Goal: Transaction & Acquisition: Download file/media

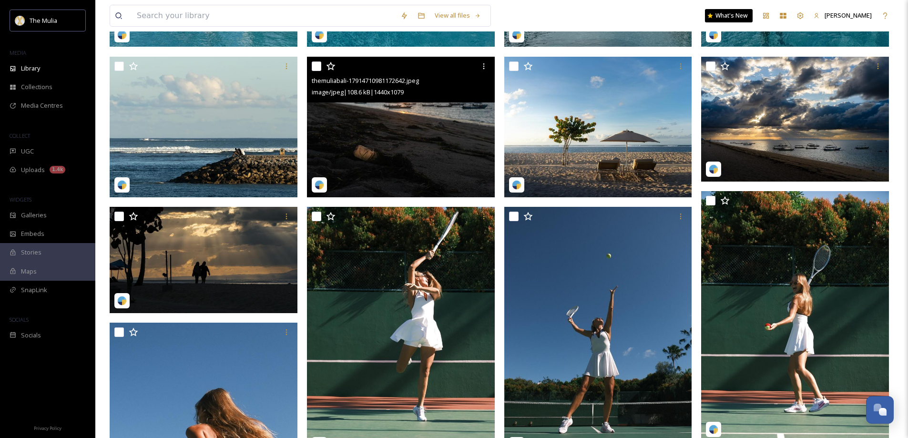
scroll to position [48, 0]
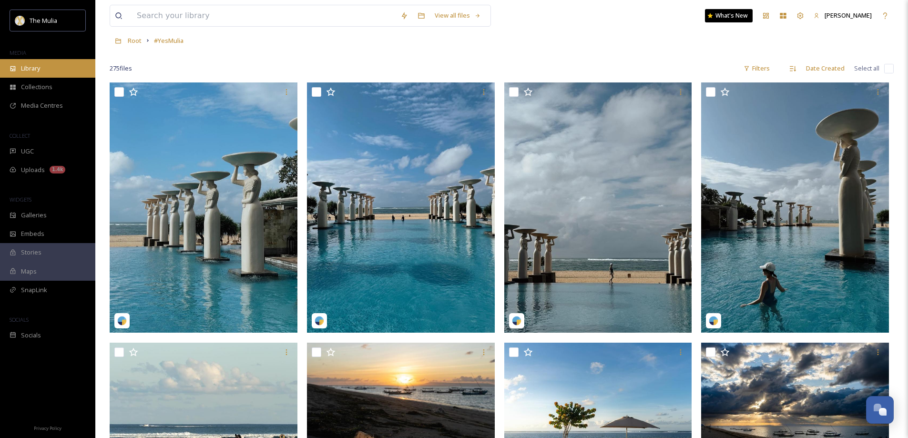
click at [43, 70] on div "Library" at bounding box center [47, 68] width 95 height 19
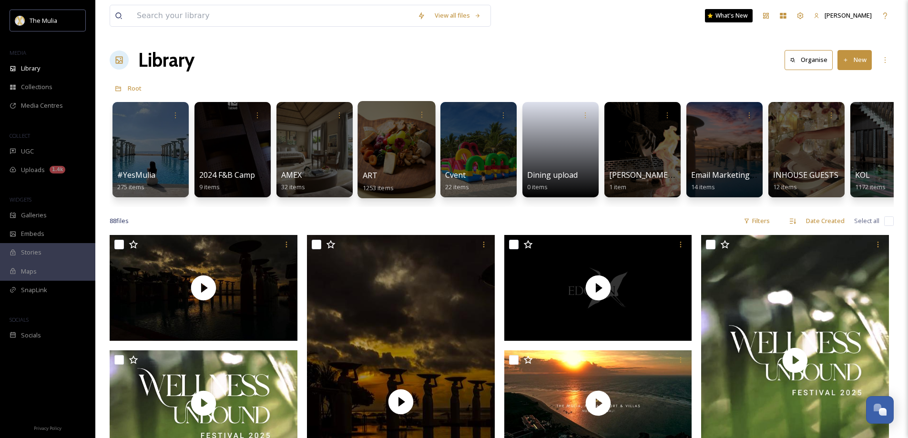
click at [371, 170] on span "ART" at bounding box center [370, 175] width 15 height 10
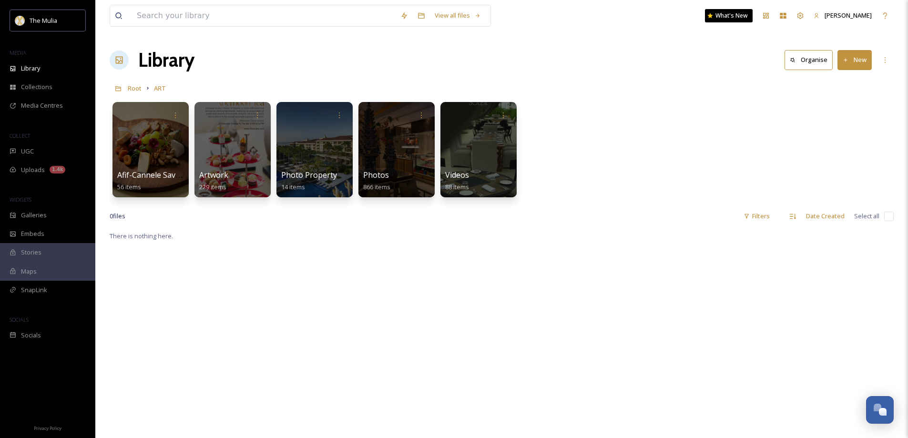
click at [281, 81] on div "Root ART" at bounding box center [502, 88] width 784 height 18
click at [221, 172] on span "Artwork" at bounding box center [214, 175] width 30 height 10
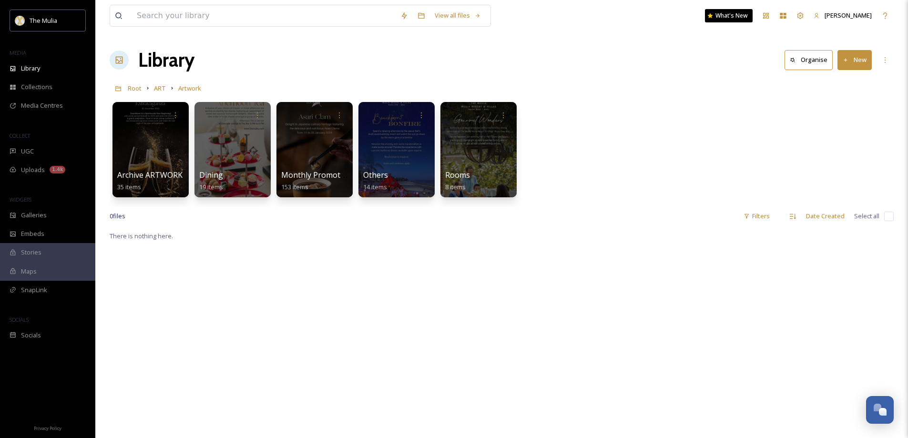
click at [651, 137] on div "Archive ARTWORK 35 items Dining 19 items Monthly Promotion 153 items Others 14 …" at bounding box center [502, 152] width 784 height 110
click at [309, 178] on span "Monthly Promotion" at bounding box center [317, 175] width 72 height 10
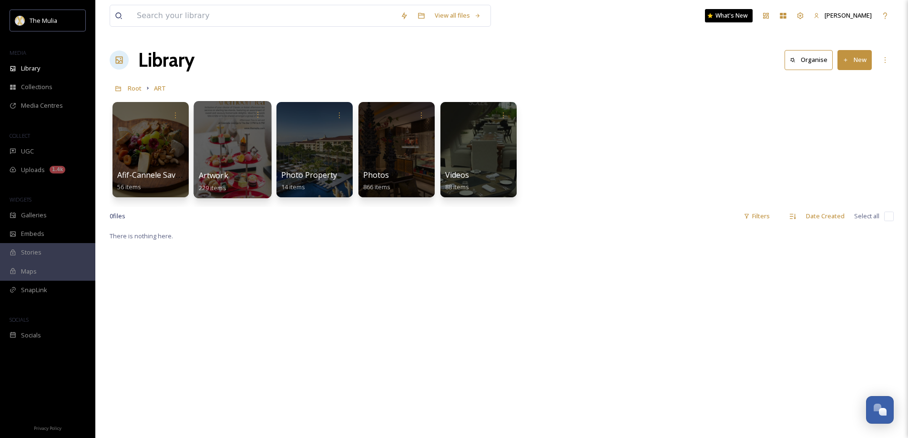
click at [211, 179] on span "Artwork" at bounding box center [214, 175] width 30 height 10
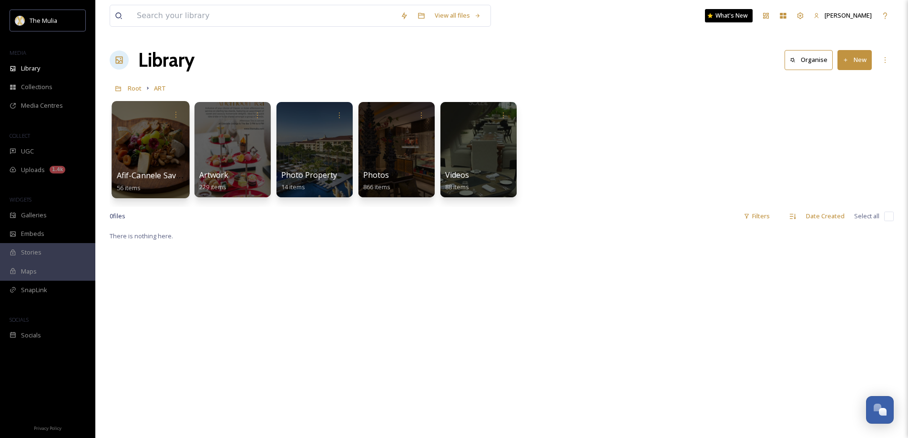
click at [148, 169] on div at bounding box center [151, 149] width 78 height 97
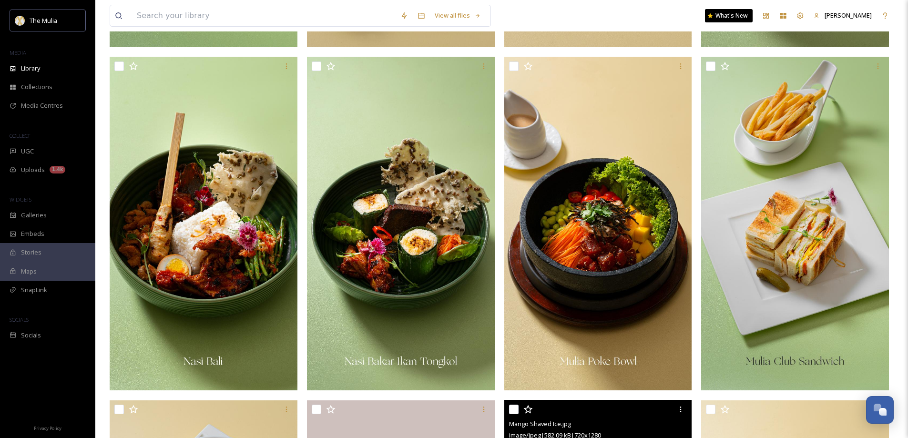
scroll to position [1430, 0]
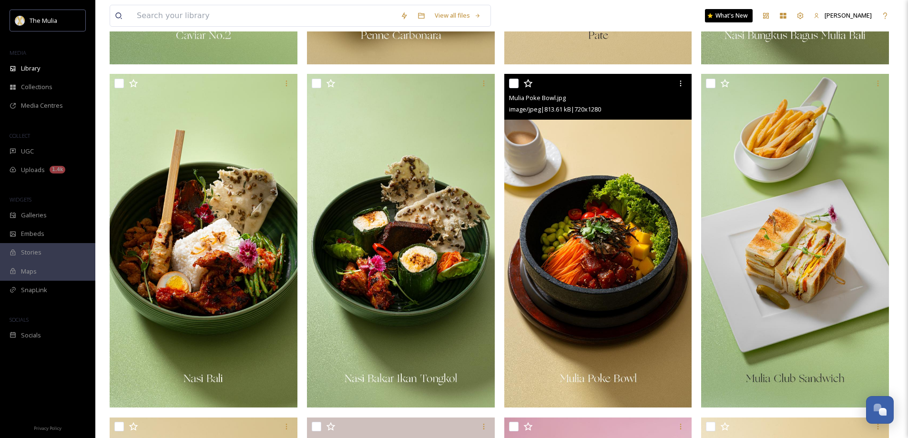
click at [643, 295] on img at bounding box center [598, 241] width 188 height 334
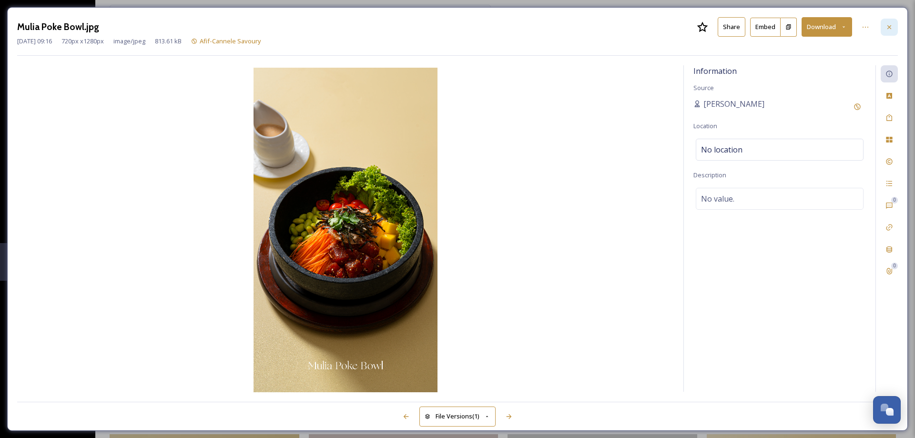
click at [892, 29] on icon at bounding box center [890, 27] width 8 height 8
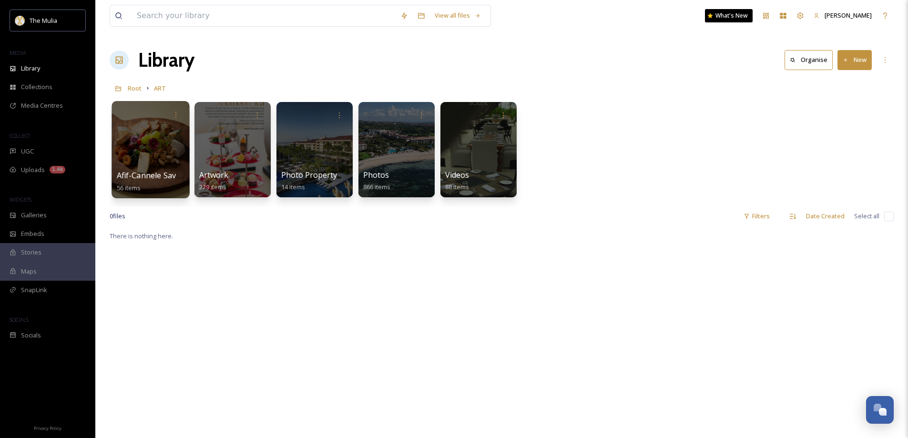
click at [149, 173] on span "Afif-Cannele Savoury" at bounding box center [155, 175] width 76 height 10
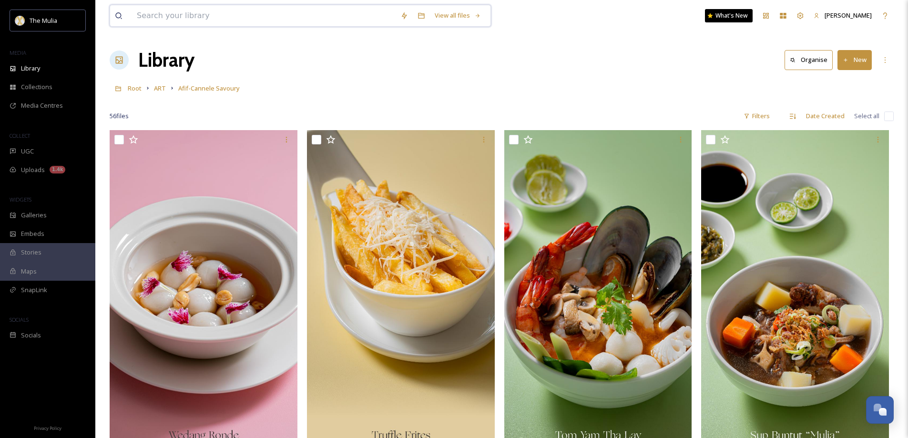
click at [212, 15] on input at bounding box center [264, 15] width 264 height 21
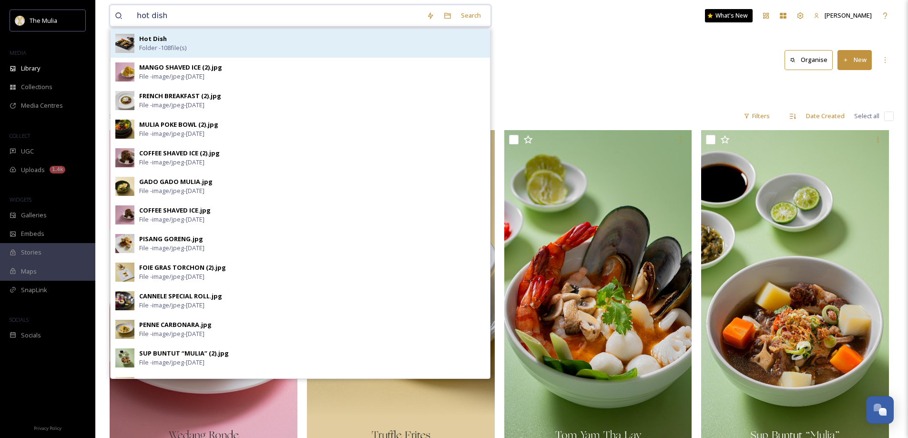
type input "hot dish"
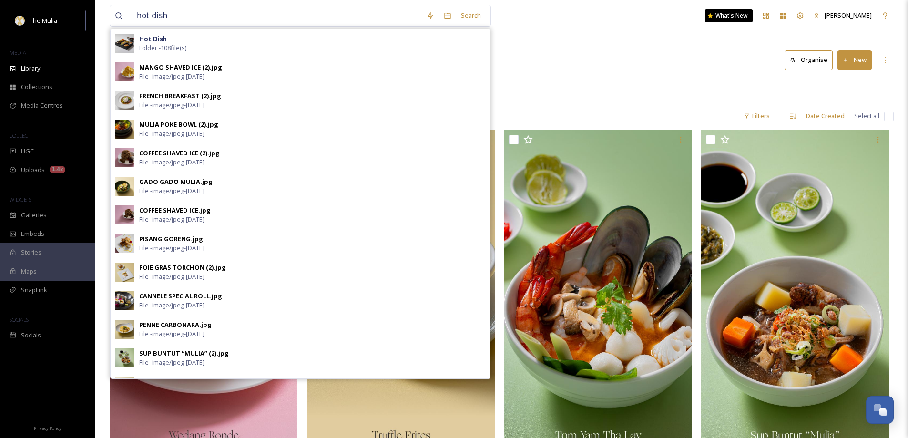
click at [231, 49] on div "Hot Dish Folder - 108 file(s)" at bounding box center [312, 43] width 346 height 18
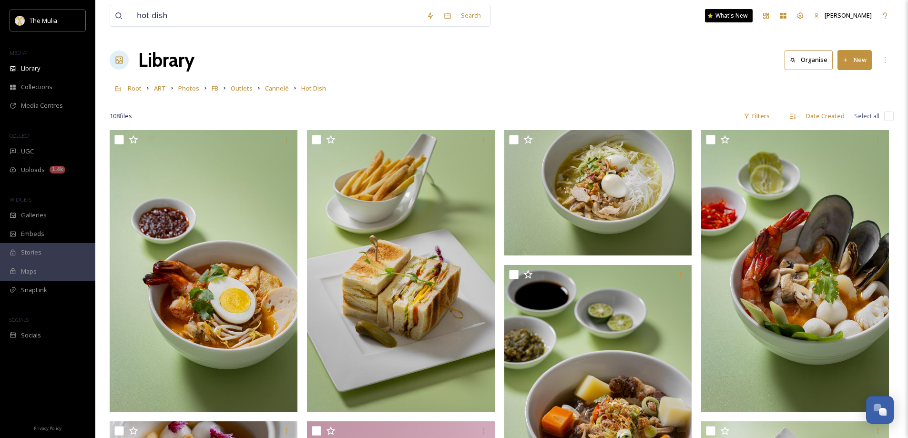
click at [305, 60] on div "Library Organise New" at bounding box center [502, 60] width 784 height 29
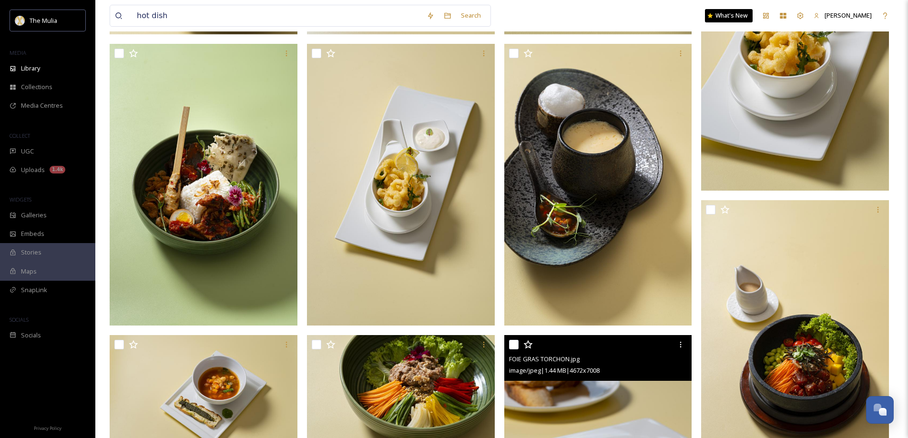
scroll to position [3335, 0]
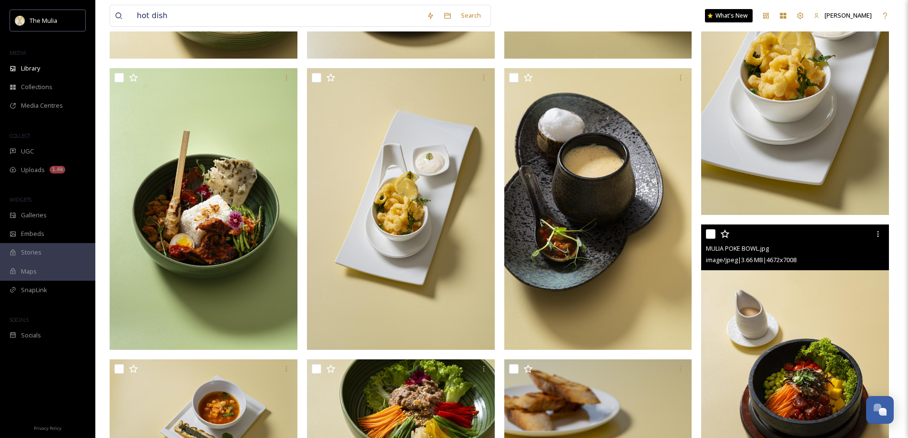
click at [834, 372] on img at bounding box center [795, 365] width 188 height 282
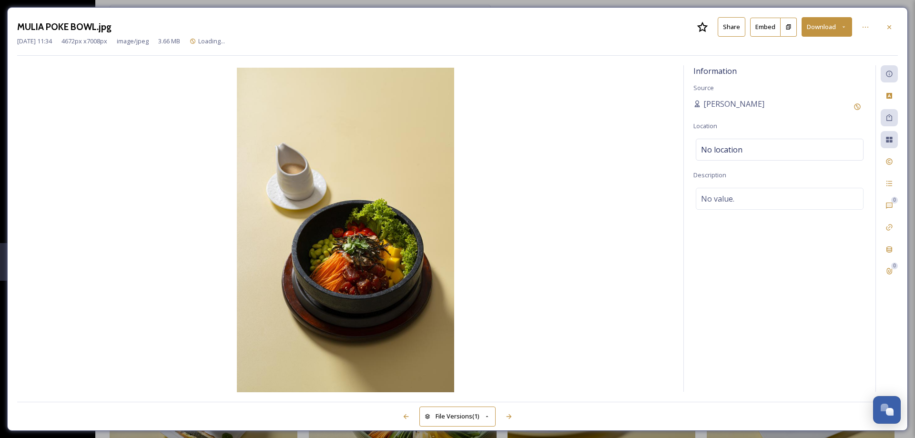
click at [821, 29] on button "Download" at bounding box center [827, 27] width 51 height 20
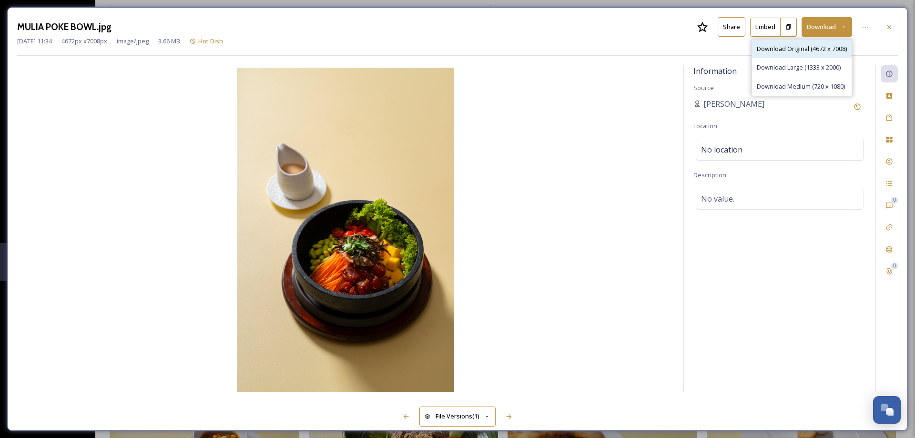
click at [809, 53] on span "Download Original (4672 x 7008)" at bounding box center [802, 48] width 90 height 9
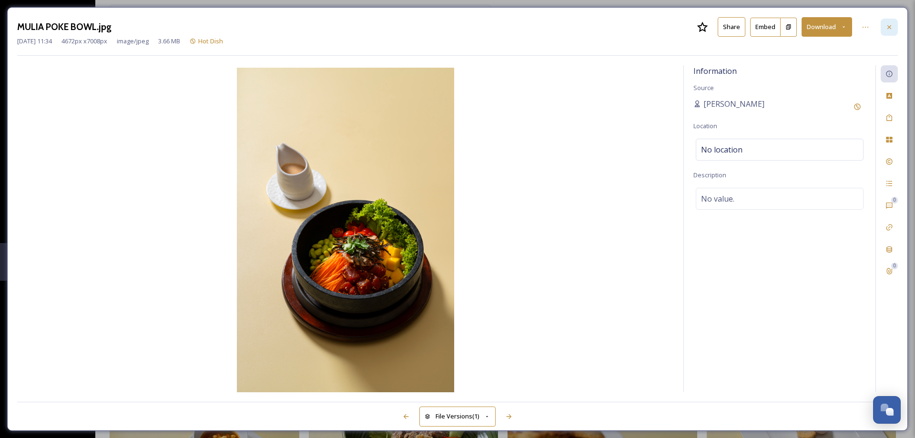
click at [894, 24] on div at bounding box center [889, 27] width 17 height 17
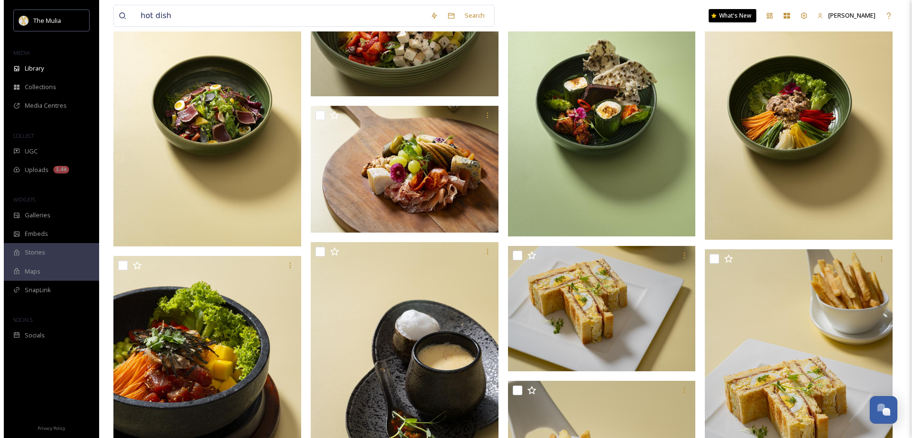
scroll to position [2860, 0]
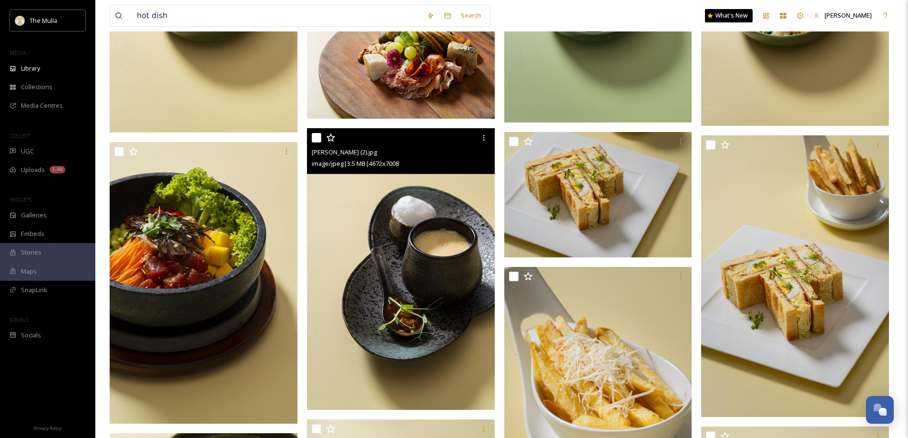
click at [427, 259] on img at bounding box center [401, 269] width 188 height 282
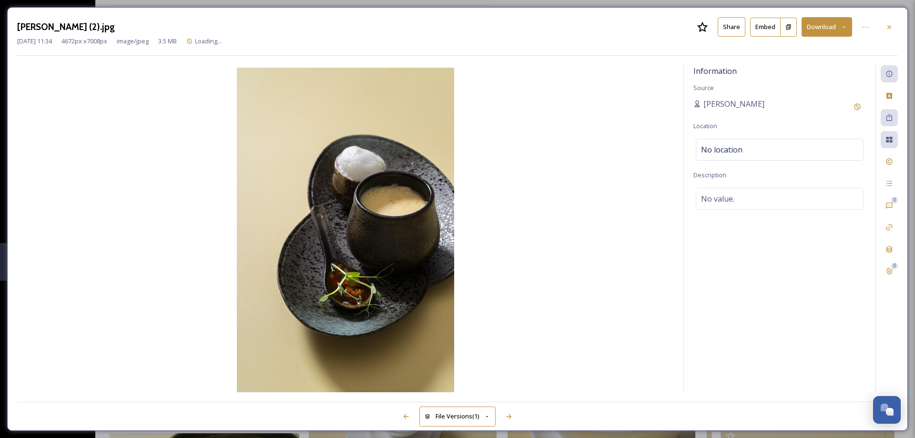
scroll to position [2863, 0]
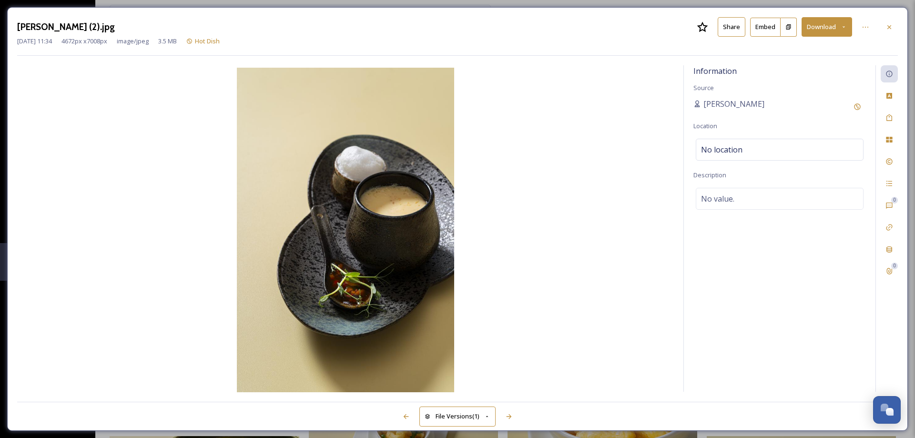
click at [818, 31] on button "Download" at bounding box center [827, 27] width 51 height 20
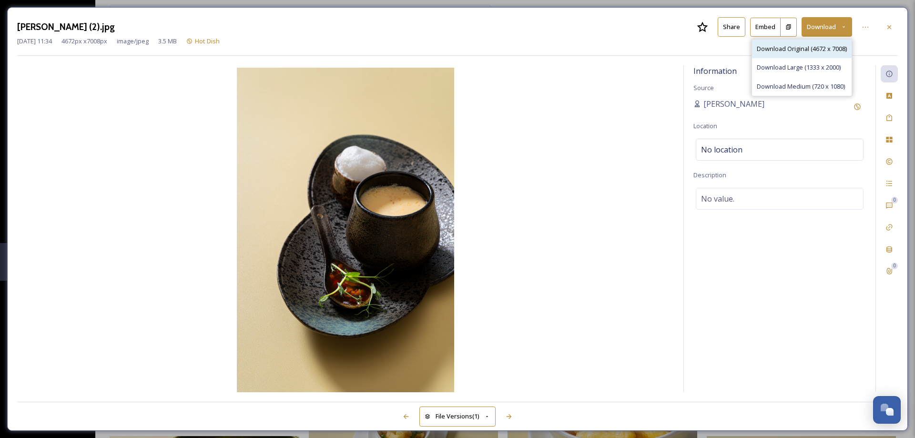
click at [807, 54] on div "Download Original (4672 x 7008)" at bounding box center [802, 49] width 100 height 19
